Goal: Transaction & Acquisition: Purchase product/service

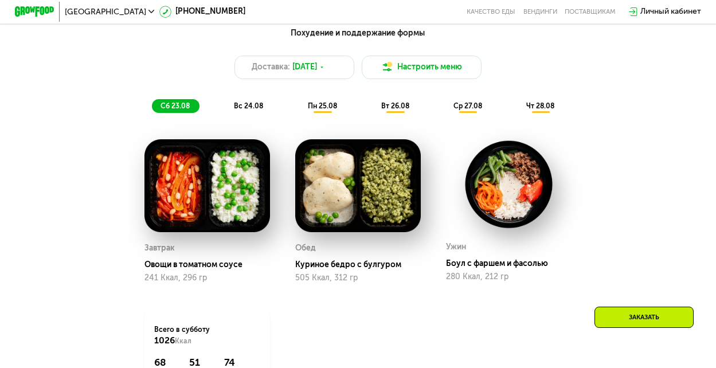
scroll to position [537, 0]
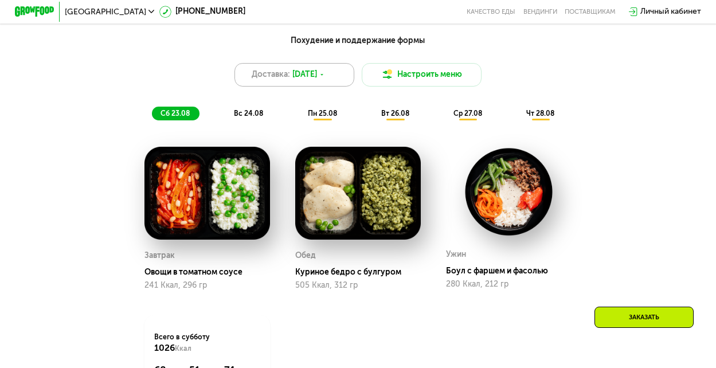
click at [317, 81] on span "[DATE]" at bounding box center [304, 75] width 25 height 12
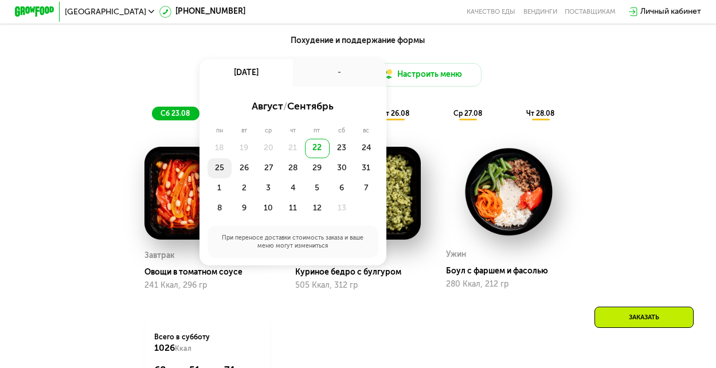
click at [231, 178] on div "25" at bounding box center [243, 168] width 25 height 20
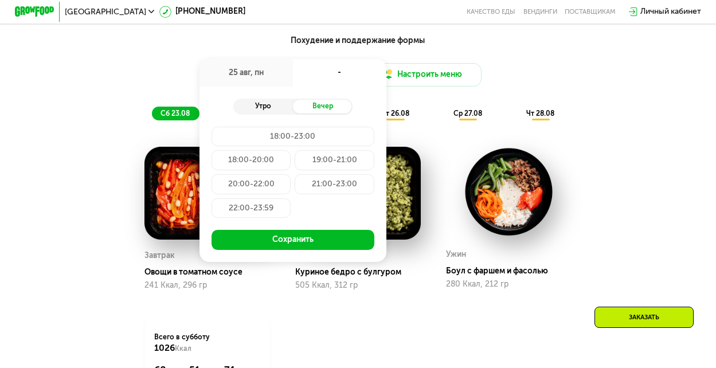
click at [265, 111] on div "Утро" at bounding box center [263, 107] width 60 height 14
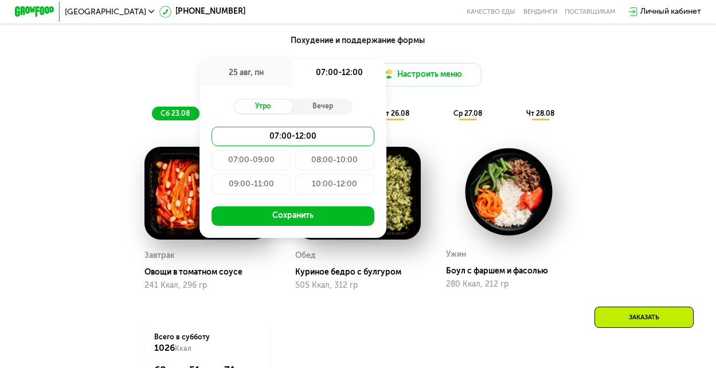
click at [295, 191] on div "09:00-11:00" at bounding box center [335, 184] width 80 height 20
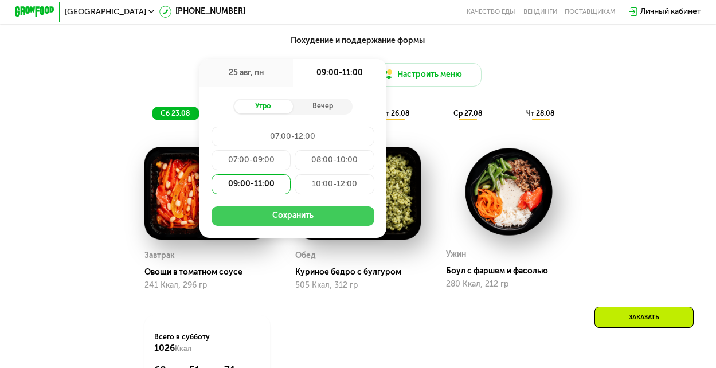
click at [273, 225] on button "Сохранить" at bounding box center [292, 216] width 163 height 20
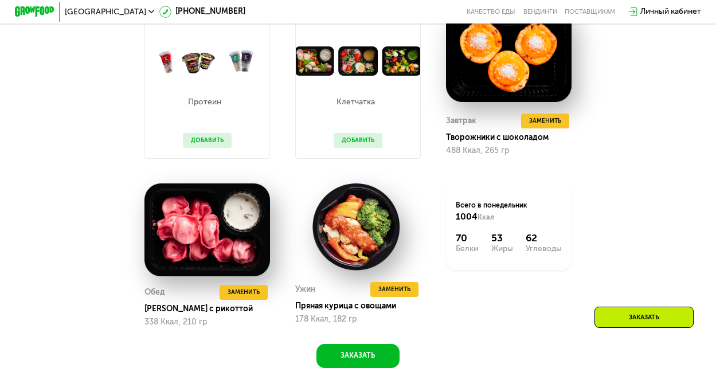
scroll to position [672, 0]
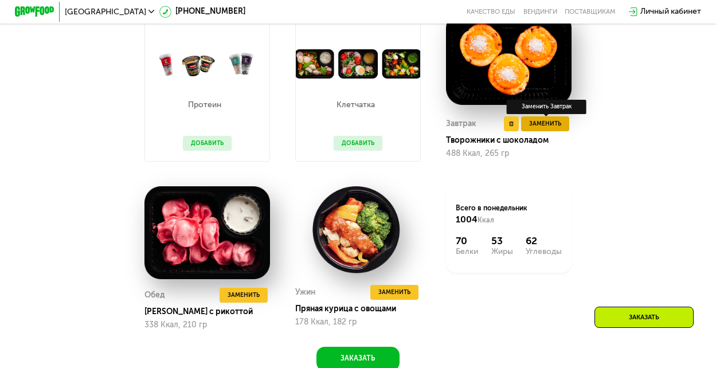
click at [548, 128] on span "Заменить" at bounding box center [545, 124] width 32 height 10
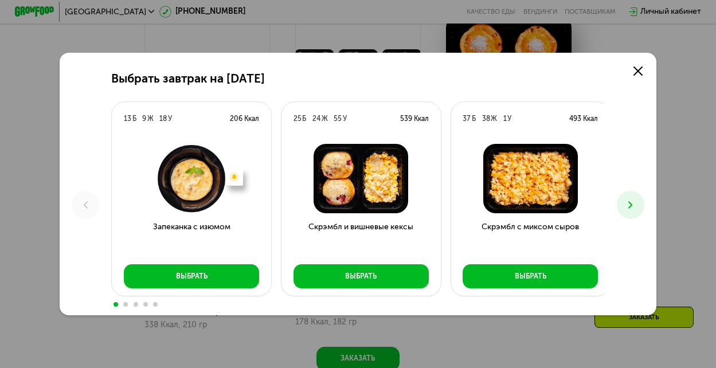
click at [632, 204] on use at bounding box center [630, 204] width 4 height 7
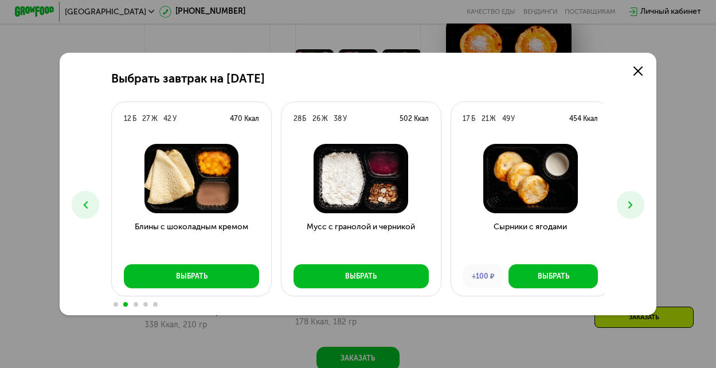
click at [625, 203] on button at bounding box center [631, 205] width 28 height 28
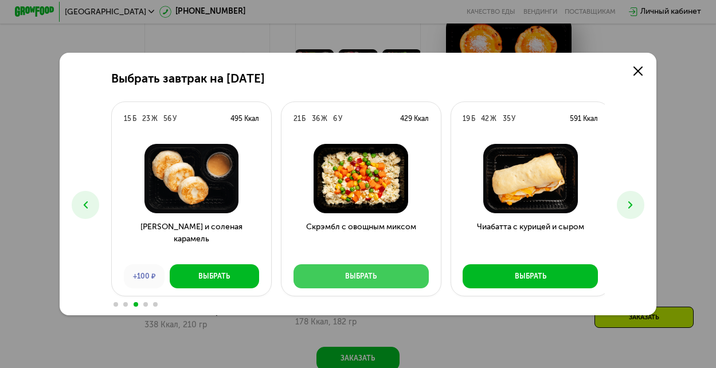
click at [353, 279] on div "Выбрать" at bounding box center [361, 277] width 32 height 10
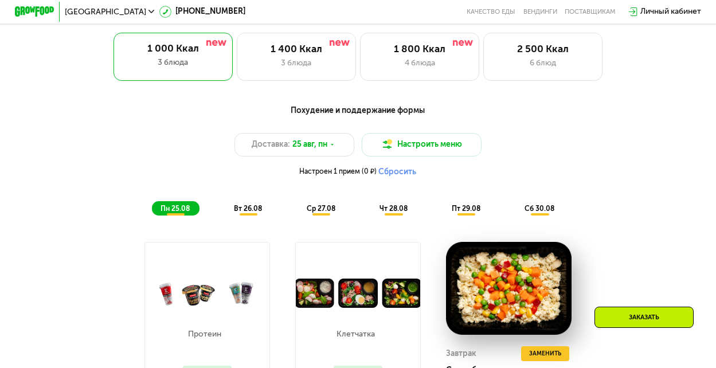
scroll to position [344, 0]
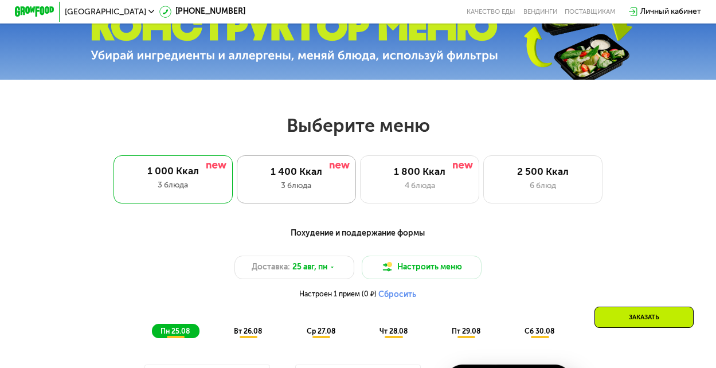
click at [309, 191] on div "3 блюда" at bounding box center [296, 186] width 98 height 12
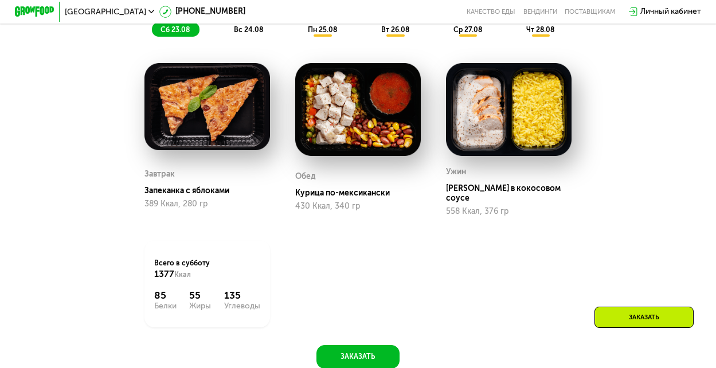
scroll to position [648, 0]
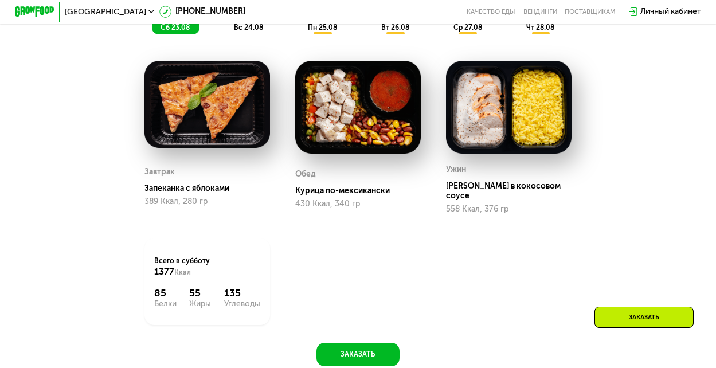
click at [401, 32] on span "вт 26.08" at bounding box center [395, 27] width 28 height 8
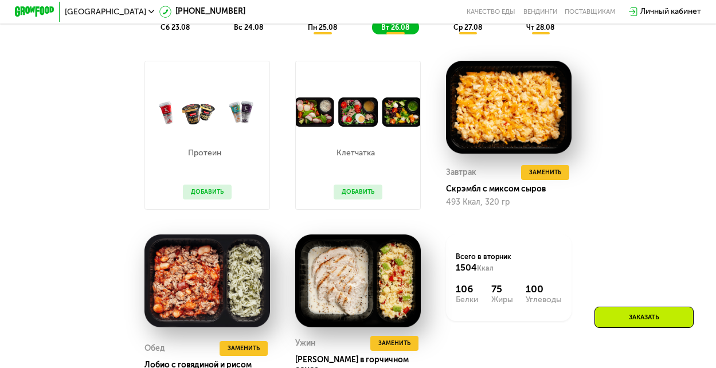
click at [317, 29] on span "пн 25.08" at bounding box center [322, 27] width 29 height 8
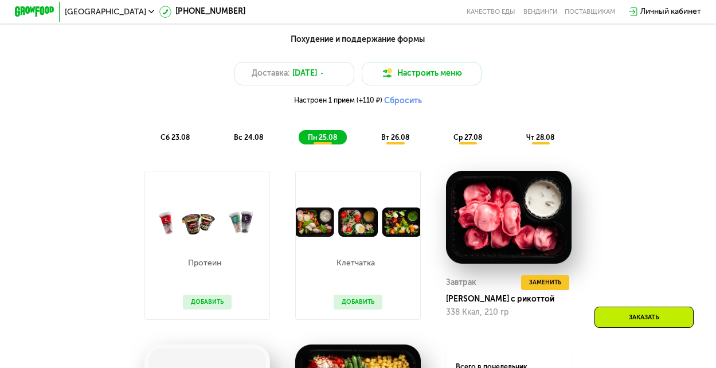
scroll to position [529, 0]
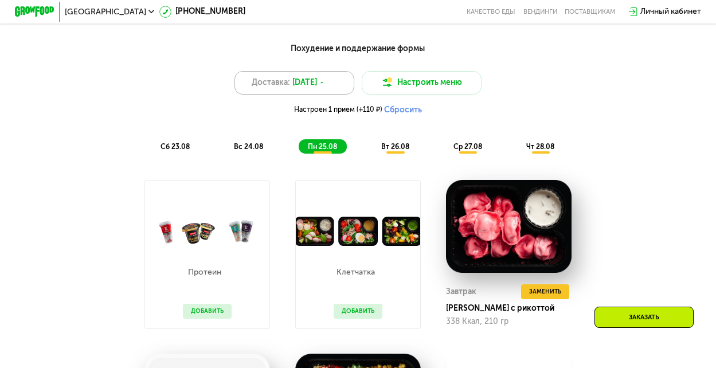
click at [324, 85] on icon at bounding box center [322, 83] width 6 height 6
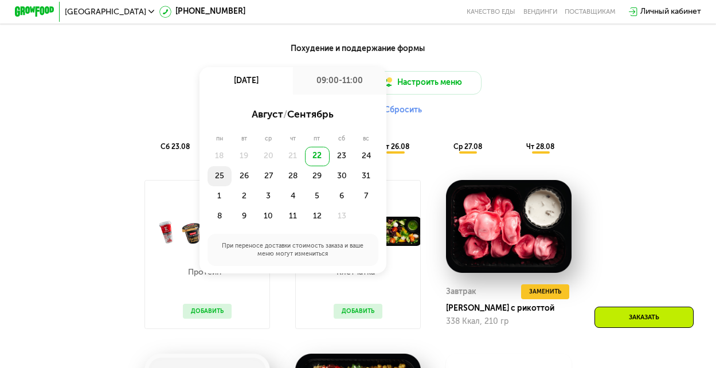
click at [231, 182] on div "25" at bounding box center [243, 176] width 25 height 20
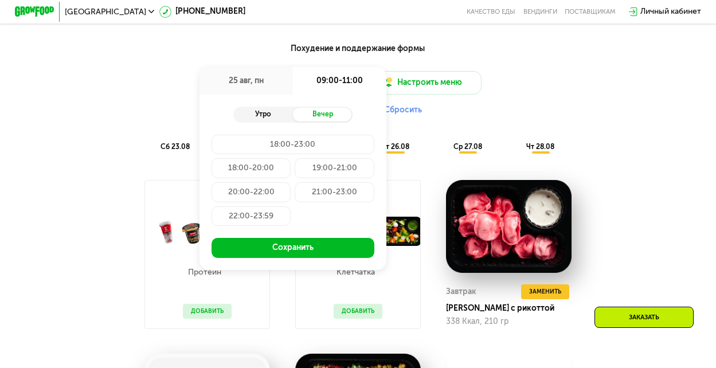
click at [265, 120] on div "Утро" at bounding box center [263, 115] width 60 height 14
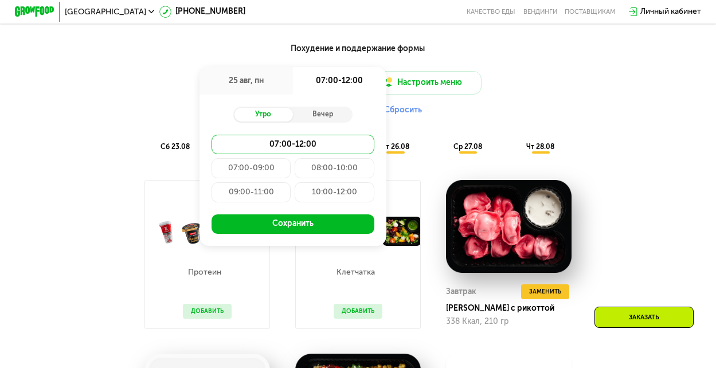
click at [295, 196] on div "09:00-11:00" at bounding box center [335, 192] width 80 height 20
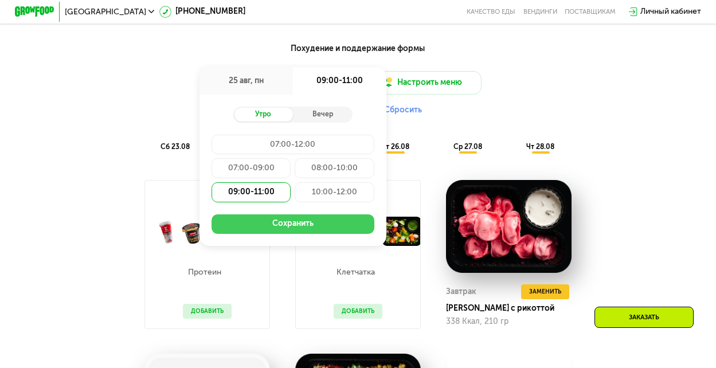
click at [295, 229] on button "Сохранить" at bounding box center [292, 224] width 163 height 20
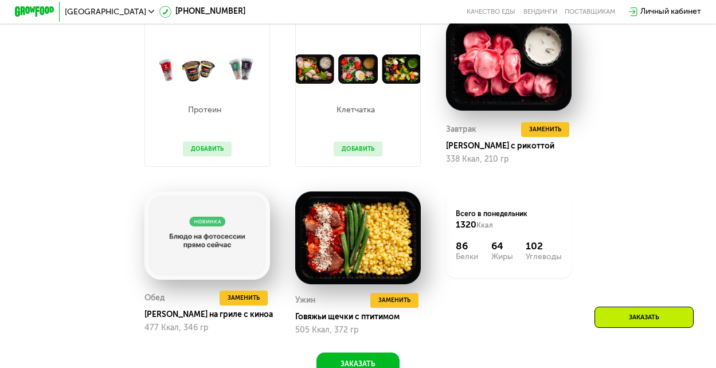
scroll to position [692, 0]
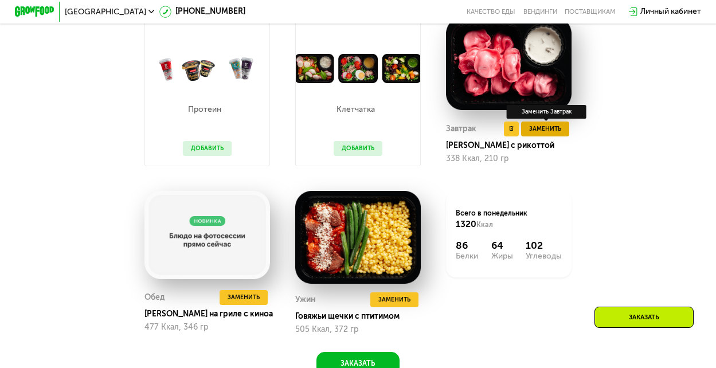
click at [542, 134] on span "Заменить" at bounding box center [545, 129] width 32 height 10
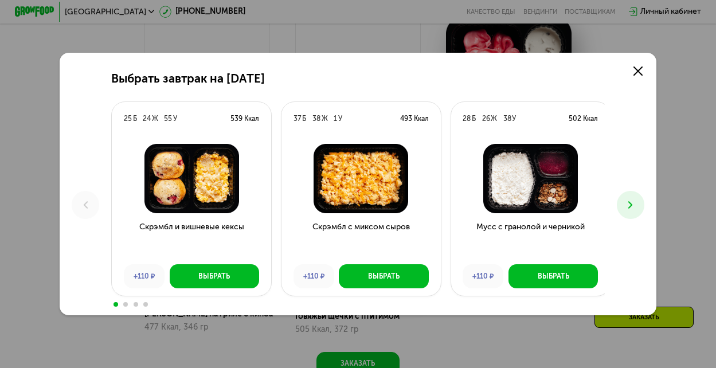
click at [627, 206] on icon at bounding box center [630, 205] width 12 height 12
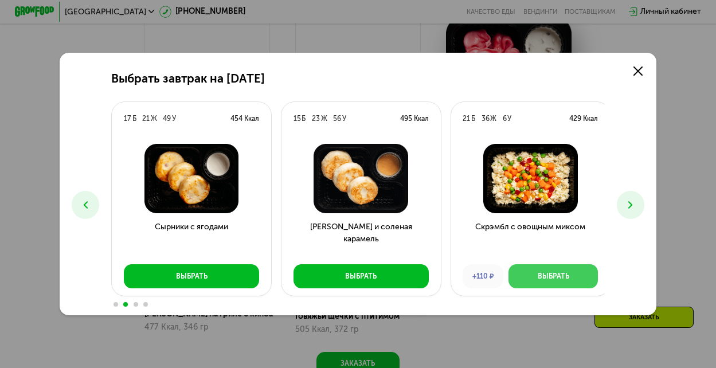
click at [566, 274] on div "Выбрать" at bounding box center [553, 277] width 32 height 10
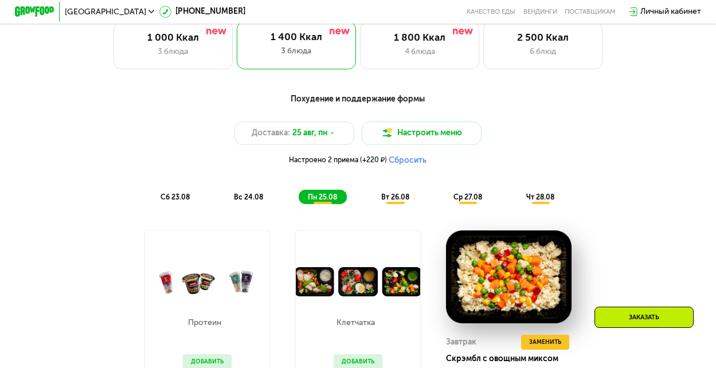
scroll to position [478, 0]
click at [417, 139] on button "Настроить меню" at bounding box center [421, 133] width 119 height 24
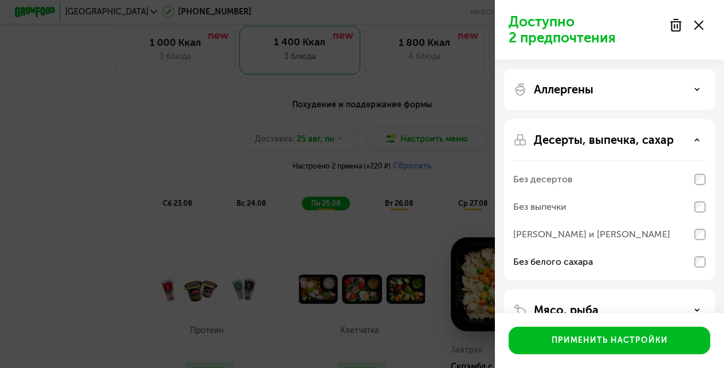
click at [64, 182] on div "Доступно 2 предпочтения Аллергены Десерты, выпечка, сахар Без десертов Без выпе…" at bounding box center [362, 184] width 724 height 368
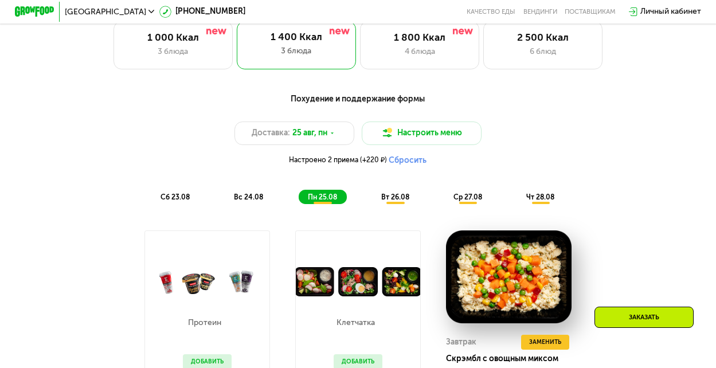
click at [398, 201] on span "вт 26.08" at bounding box center [395, 197] width 28 height 8
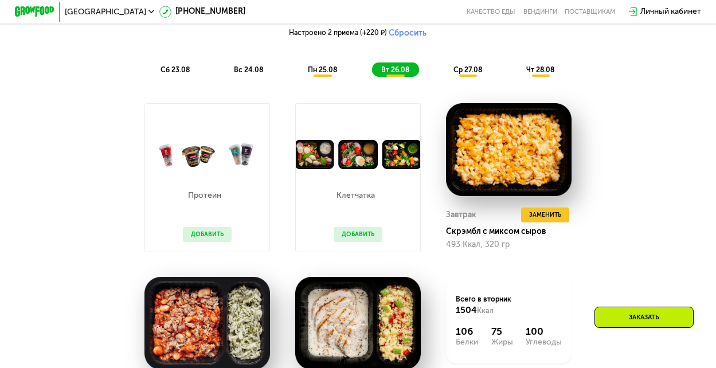
scroll to position [600, 0]
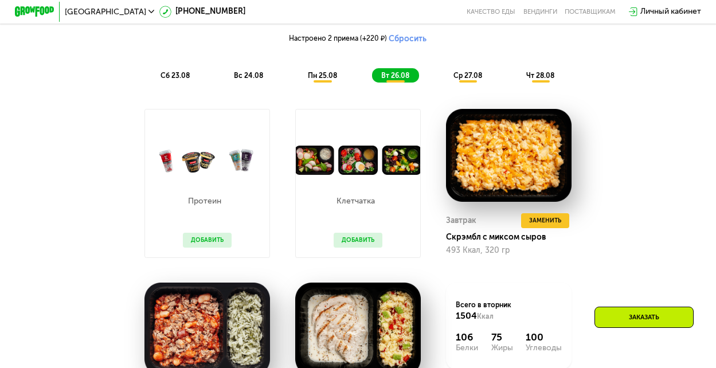
click at [468, 80] on span "ср 27.08" at bounding box center [467, 76] width 29 height 8
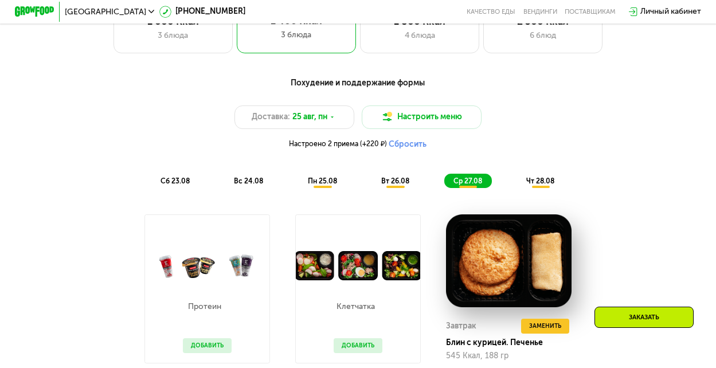
scroll to position [495, 0]
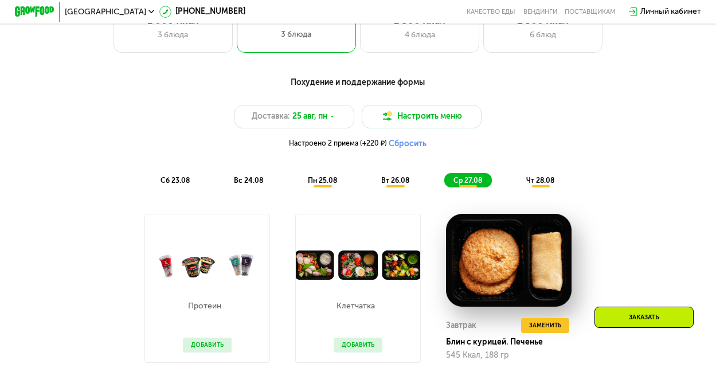
click at [543, 184] on span "чт 28.08" at bounding box center [540, 180] width 28 height 8
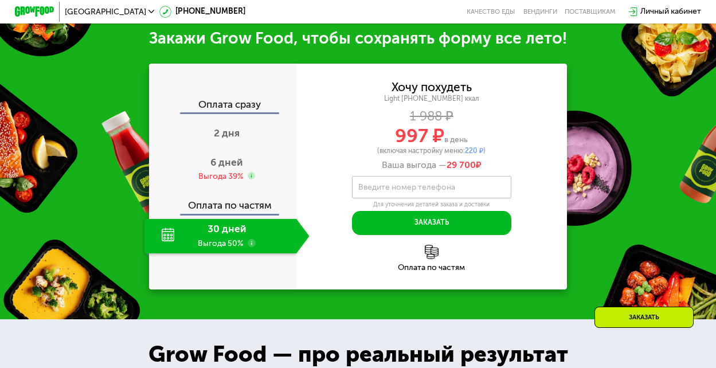
scroll to position [1037, 0]
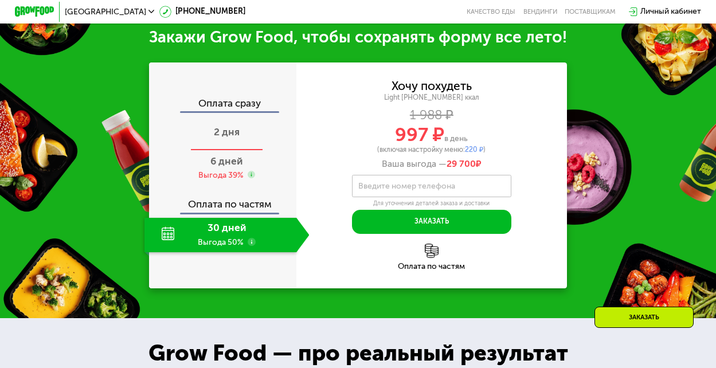
click at [229, 138] on span "2 дня" at bounding box center [227, 132] width 26 height 12
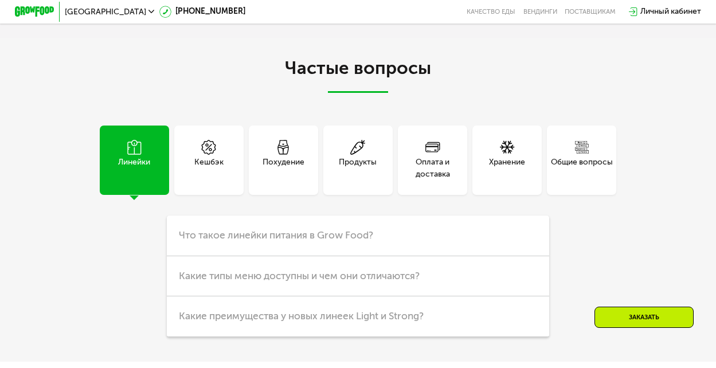
scroll to position [2462, 0]
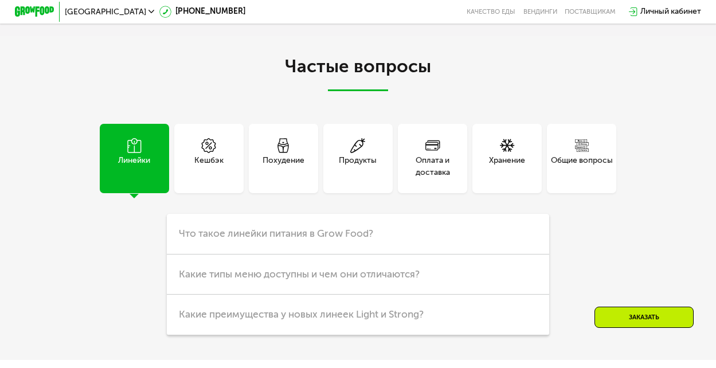
click at [438, 179] on div "Оплата и доставка" at bounding box center [432, 167] width 69 height 24
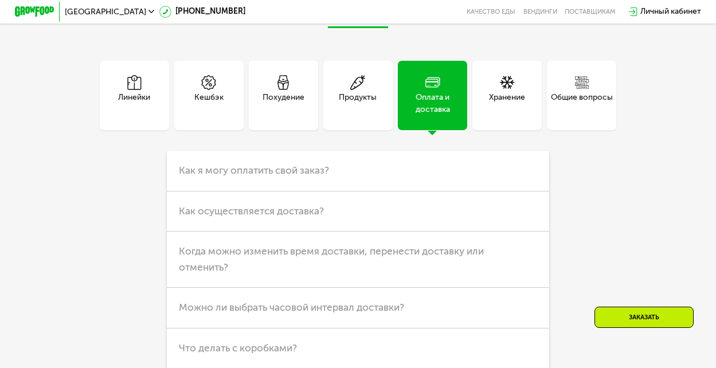
scroll to position [2527, 0]
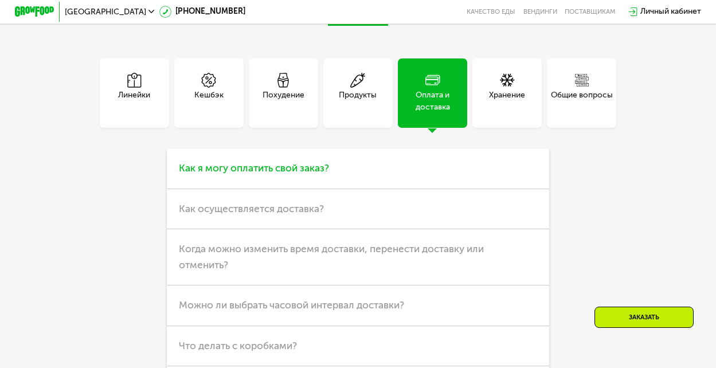
click at [316, 174] on span "Как я могу оплатить свой заказ?" at bounding box center [254, 168] width 150 height 12
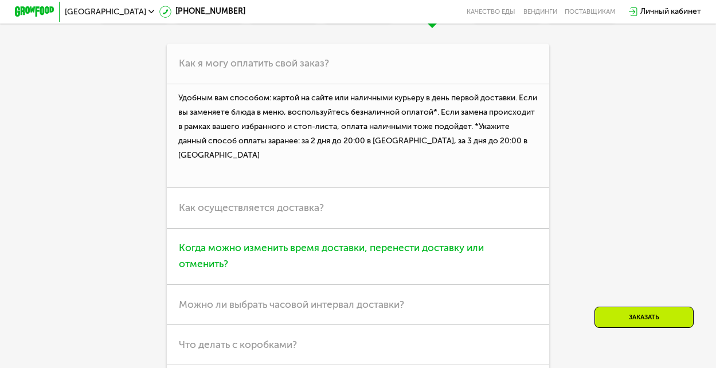
scroll to position [2621, 0]
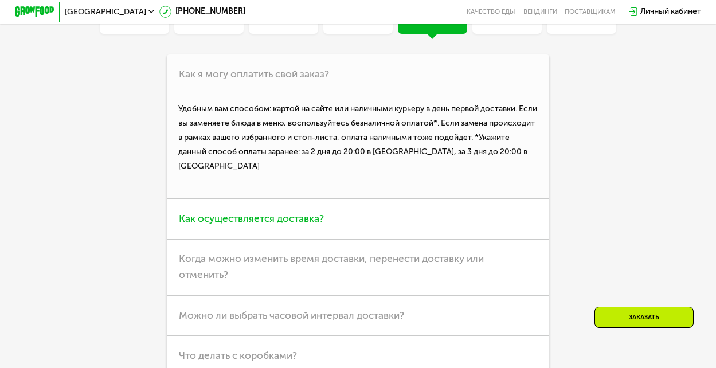
click at [268, 225] on span "Как осуществляется доставка?" at bounding box center [251, 219] width 145 height 12
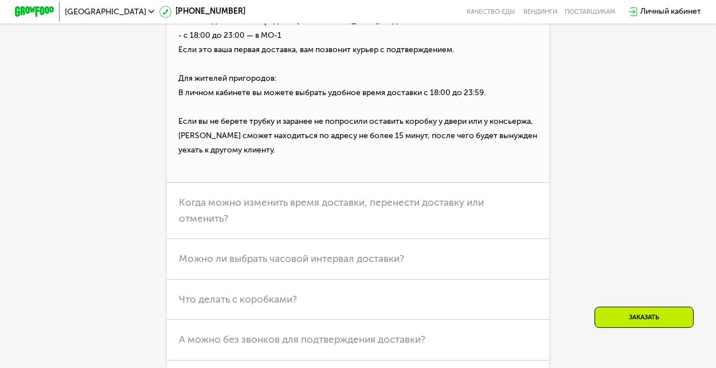
scroll to position [2796, 0]
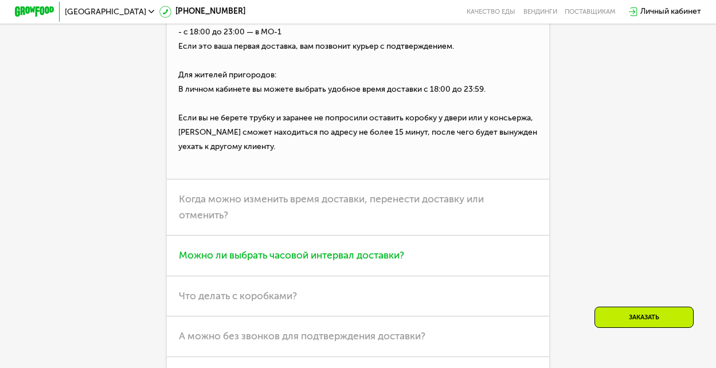
click at [262, 261] on span "Можно ли выбрать часовой интервал доставки?" at bounding box center [291, 255] width 225 height 12
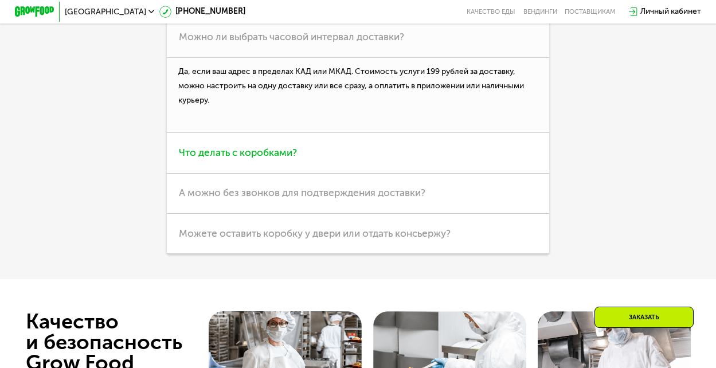
click at [256, 159] on span "Что делать с коробками?" at bounding box center [238, 153] width 118 height 12
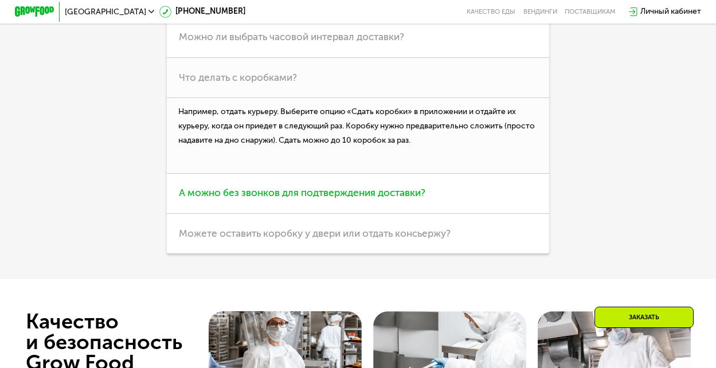
click at [234, 199] on span "А можно без звонков для подтверждения доставки?" at bounding box center [302, 193] width 246 height 12
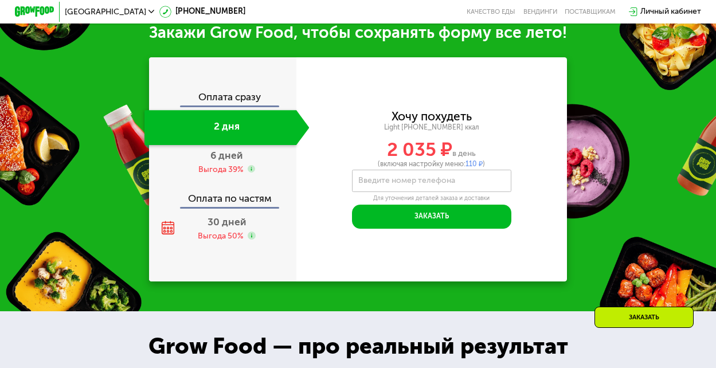
scroll to position [1098, 0]
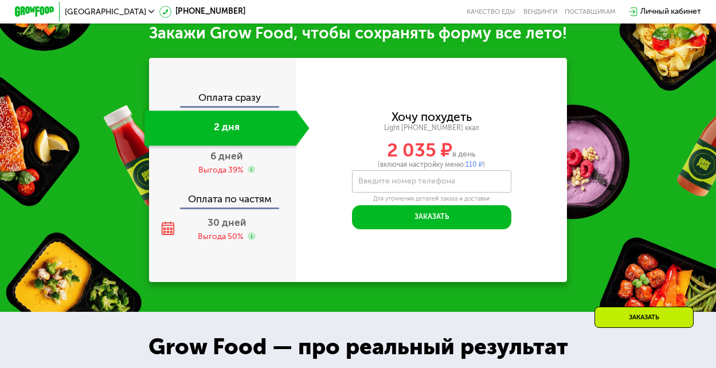
click at [641, 316] on div "Заказать" at bounding box center [643, 317] width 99 height 21
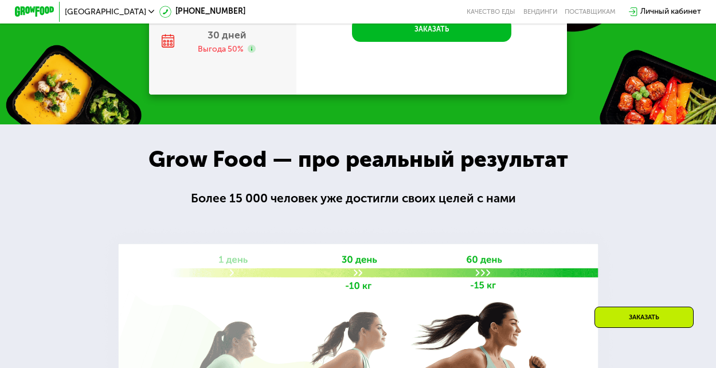
scroll to position [1289, 0]
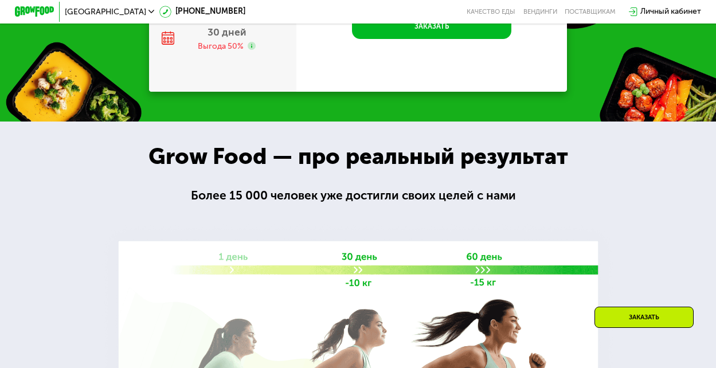
click at [652, 316] on div "Заказать" at bounding box center [643, 317] width 99 height 21
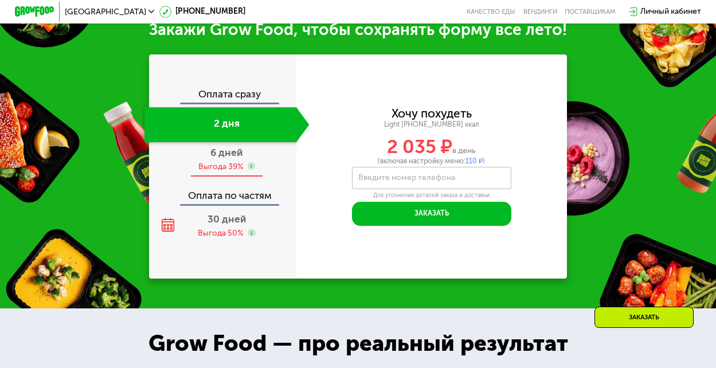
click at [215, 159] on span "6 дней" at bounding box center [226, 153] width 33 height 12
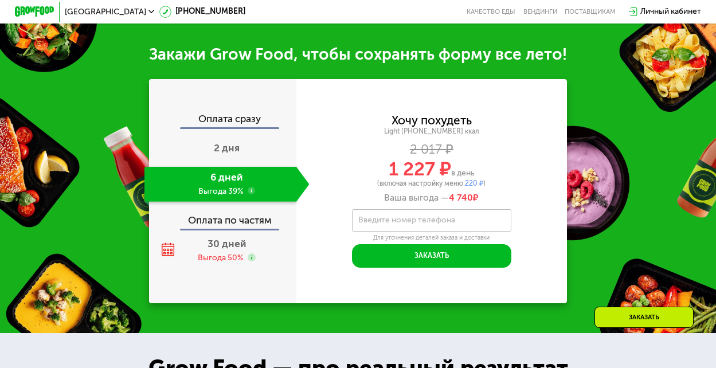
scroll to position [1077, 0]
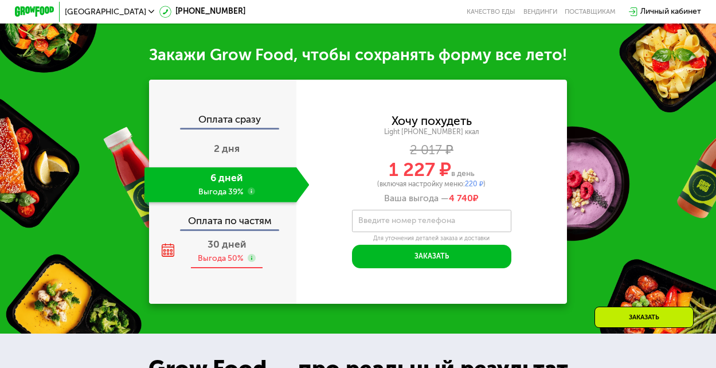
click at [218, 250] on span "30 дней" at bounding box center [226, 244] width 39 height 12
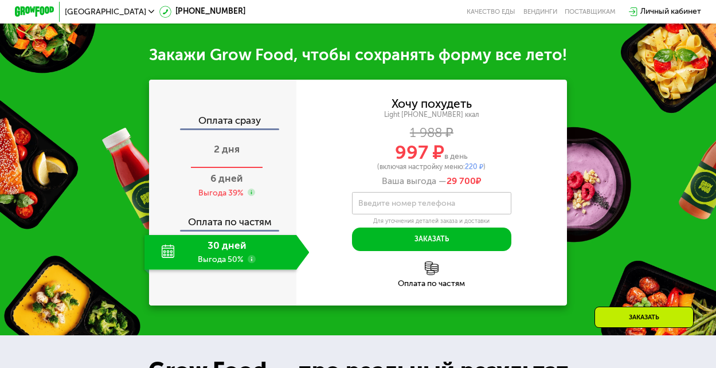
click at [218, 155] on span "2 дня" at bounding box center [227, 149] width 26 height 12
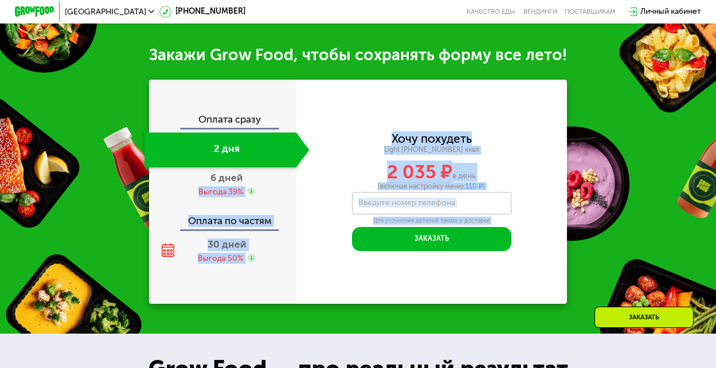
drag, startPoint x: 226, startPoint y: 198, endPoint x: 324, endPoint y: 244, distance: 108.4
click at [329, 245] on div "Оплата сразу 2 дня 6 дней Выгода 39% Оплата по частям 30 дней Выгода 50% Хочу п…" at bounding box center [358, 191] width 418 height 223
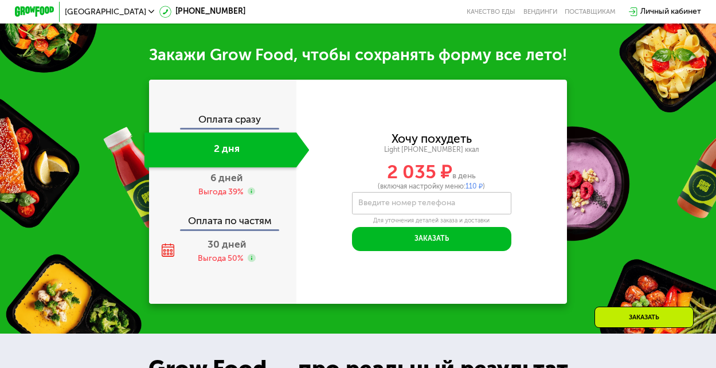
click at [321, 283] on div "Хочу похудеть Light [PHONE_NUMBER] ккал 2 035 ₽ в день (включая настройку меню:…" at bounding box center [431, 191] width 270 height 223
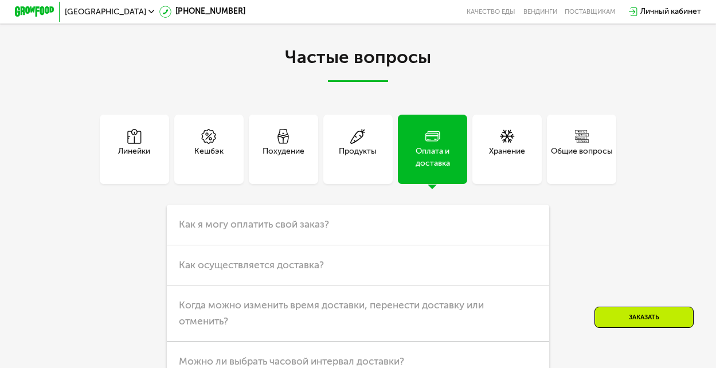
scroll to position [2472, 0]
click at [201, 164] on div "Кешбэк" at bounding box center [208, 156] width 29 height 24
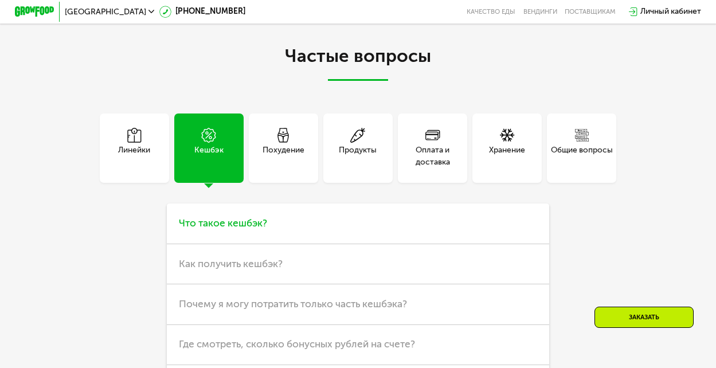
click at [210, 229] on span "Что такое кешбэк?" at bounding box center [223, 223] width 88 height 12
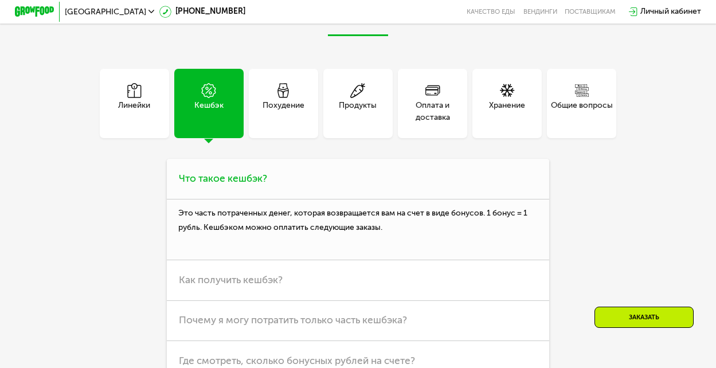
scroll to position [2526, 0]
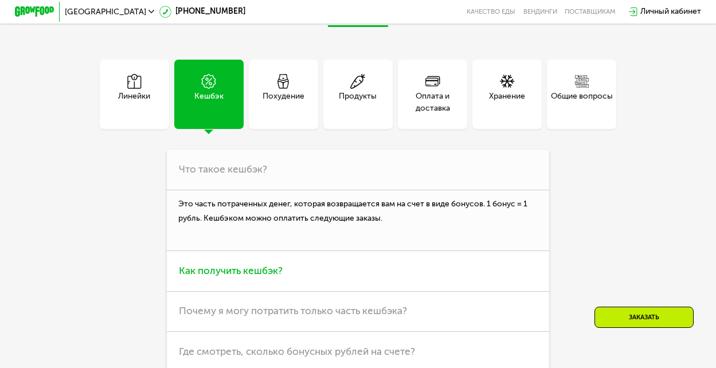
click at [229, 277] on span "Как получить кешбэк?" at bounding box center [231, 271] width 104 height 12
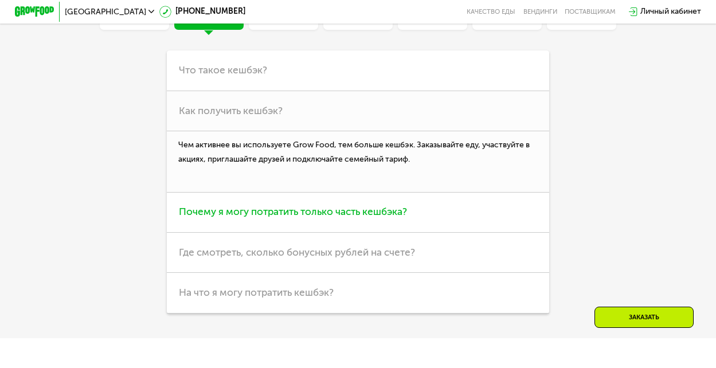
scroll to position [2626, 0]
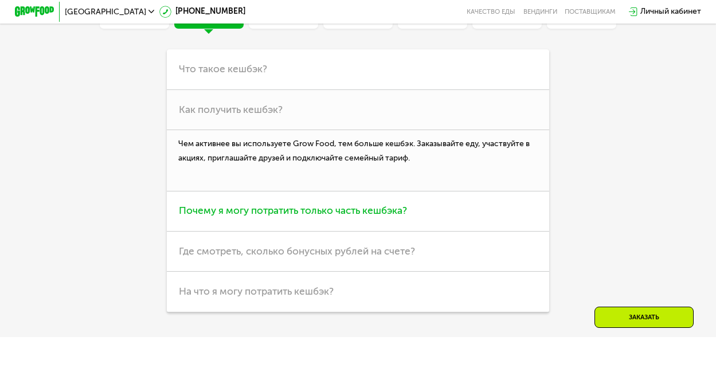
click at [289, 217] on span "Почему я могу потратить только часть кешбэка?" at bounding box center [293, 211] width 228 height 12
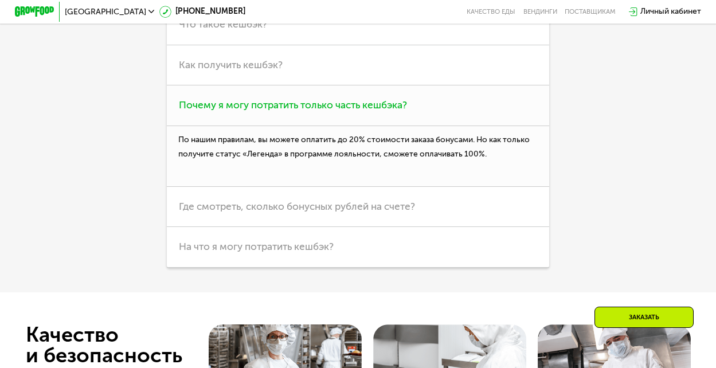
scroll to position [2675, 0]
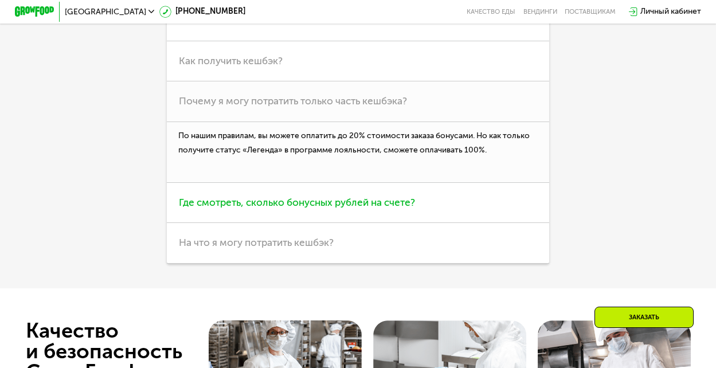
click at [259, 209] on span "Где смотреть, сколько бонусных рублей на счете?" at bounding box center [297, 203] width 236 height 12
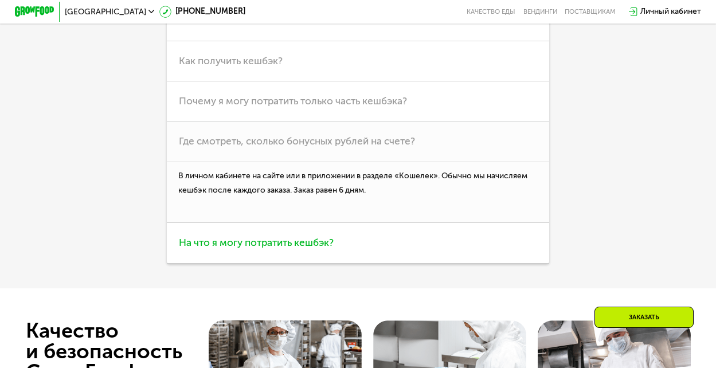
click at [315, 249] on span "На что я могу потратить кешбэк?" at bounding box center [256, 243] width 155 height 12
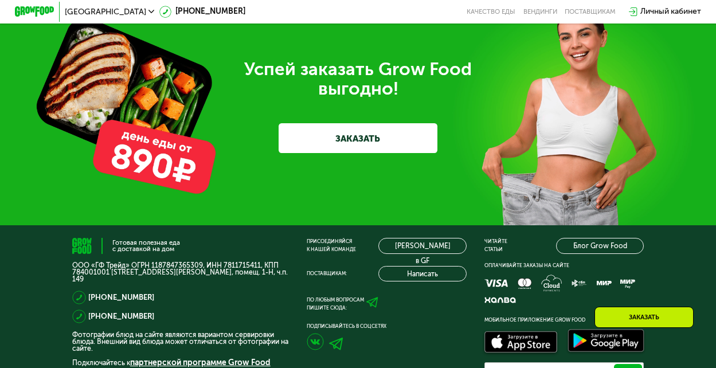
scroll to position [3155, 0]
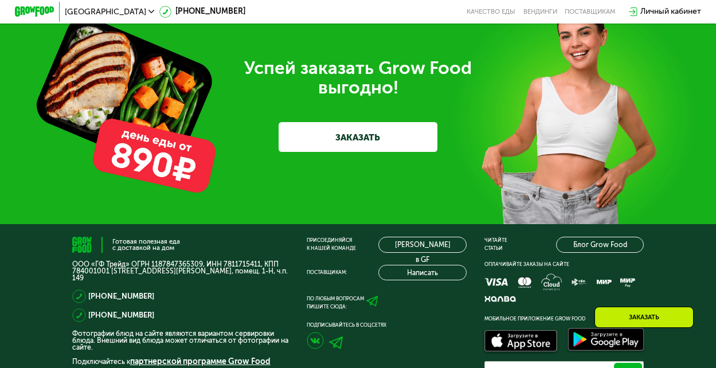
click at [347, 152] on link "ЗАКАЗАТЬ" at bounding box center [357, 137] width 159 height 30
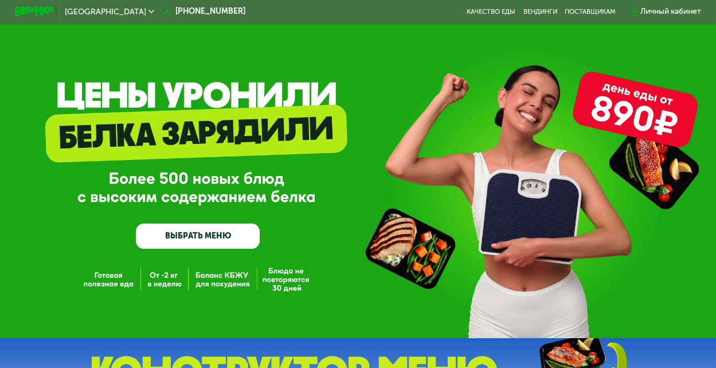
scroll to position [0, 0]
